Goal: Register for event/course

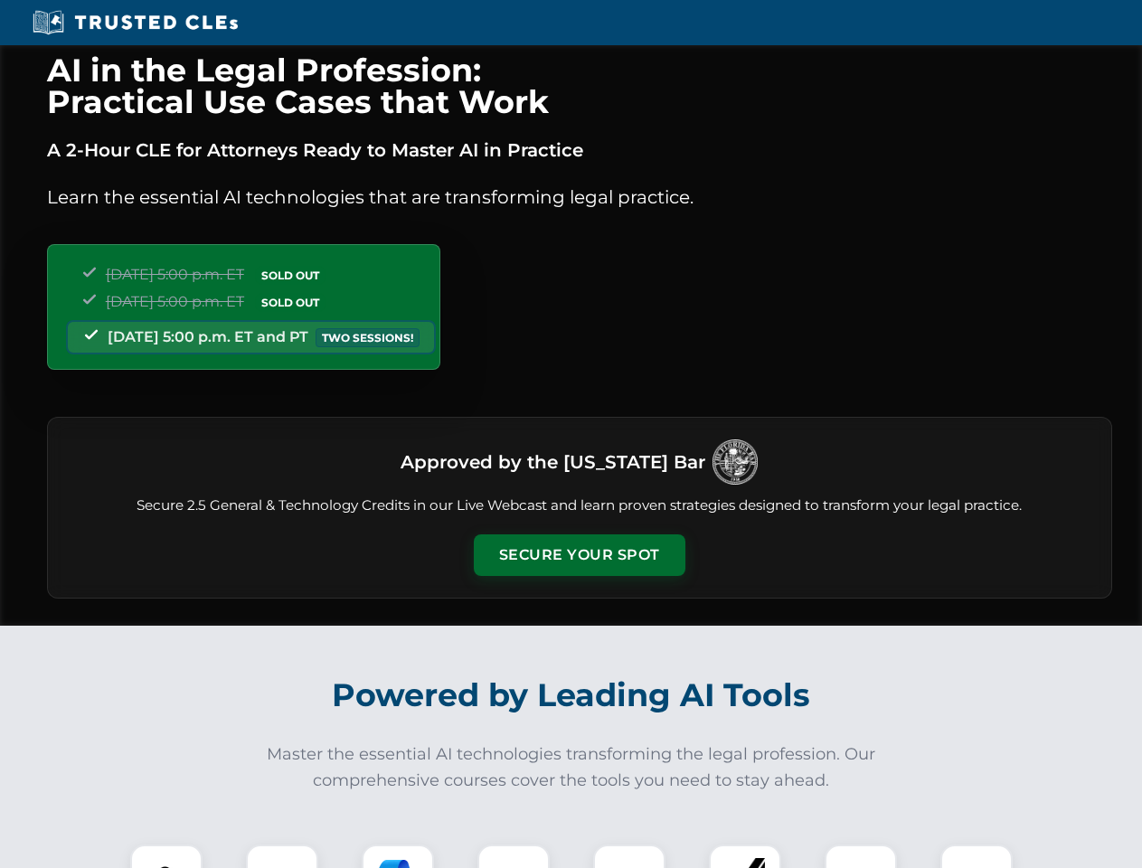
click at [579, 555] on button "Secure Your Spot" at bounding box center [580, 556] width 212 height 42
click at [166, 857] on img at bounding box center [166, 881] width 52 height 52
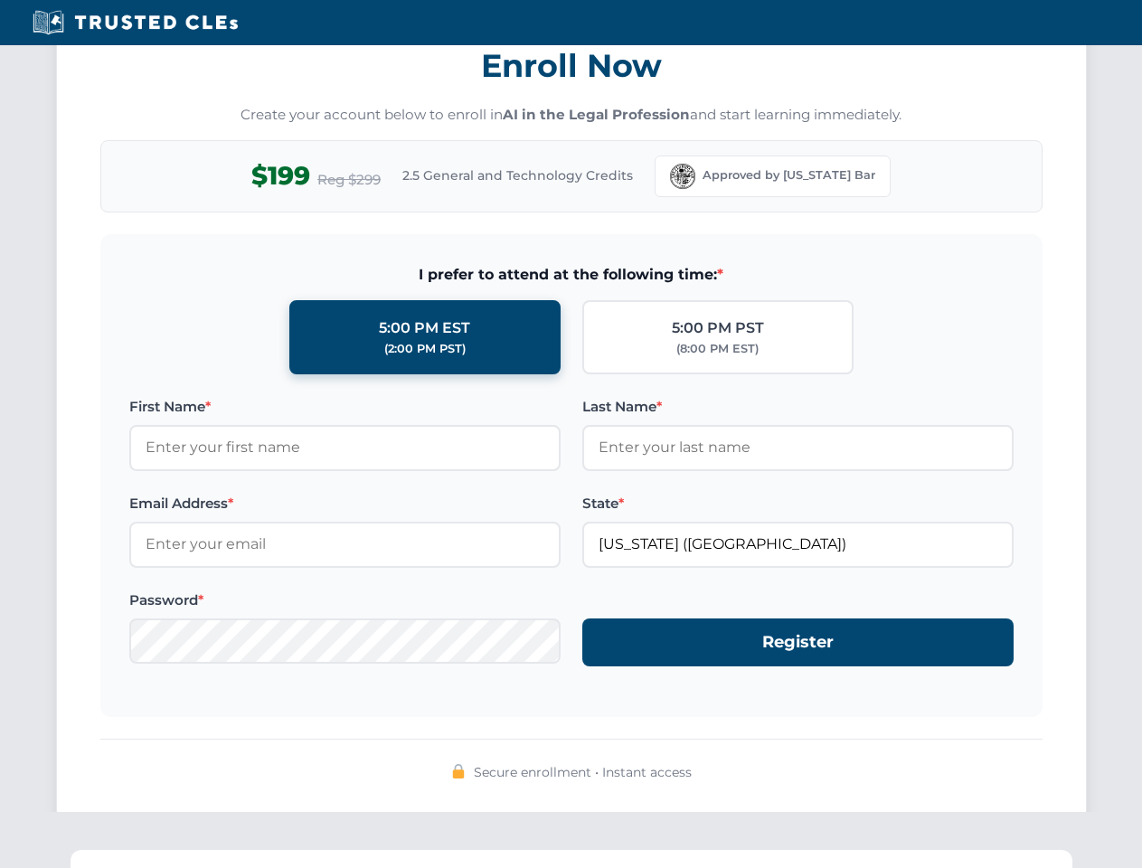
scroll to position [1776, 0]
